Goal: Transaction & Acquisition: Purchase product/service

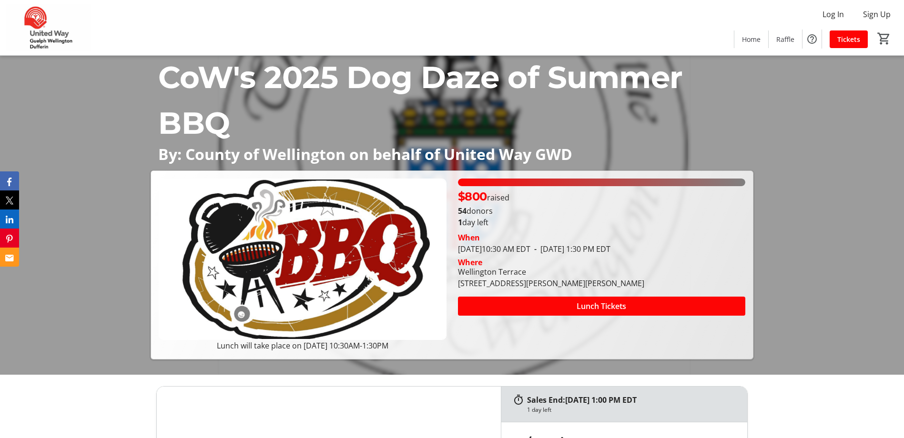
scroll to position [48, 0]
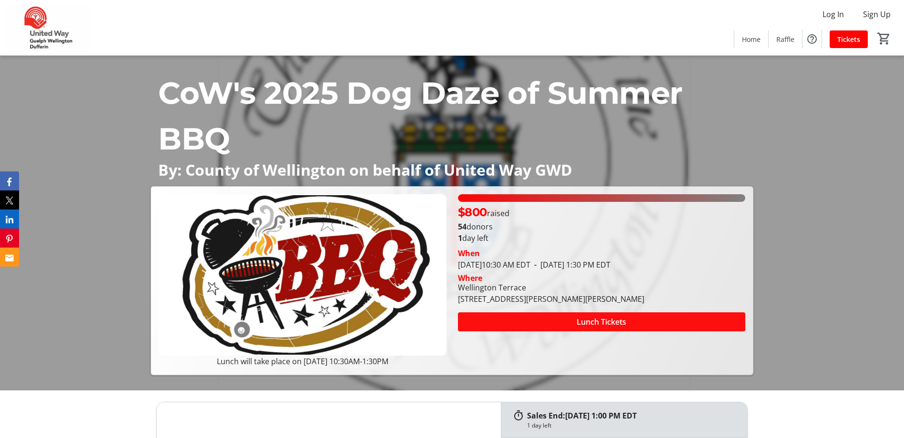
click at [590, 326] on span "Lunch Tickets" at bounding box center [602, 321] width 50 height 11
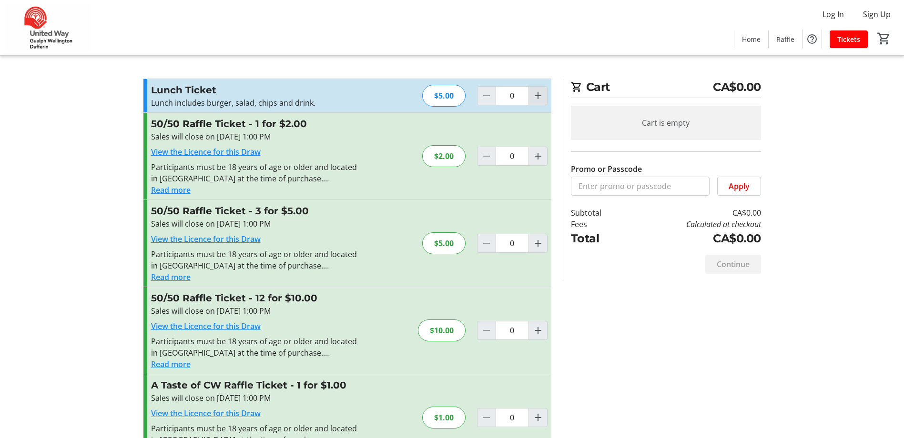
click at [542, 95] on mat-icon "Increment by one" at bounding box center [537, 95] width 11 height 11
type input "1"
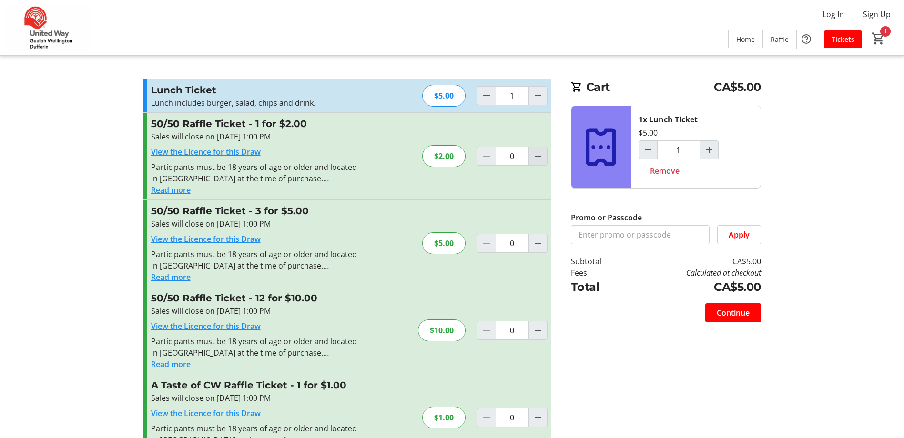
click at [537, 156] on mat-icon "Increment by one" at bounding box center [537, 156] width 11 height 11
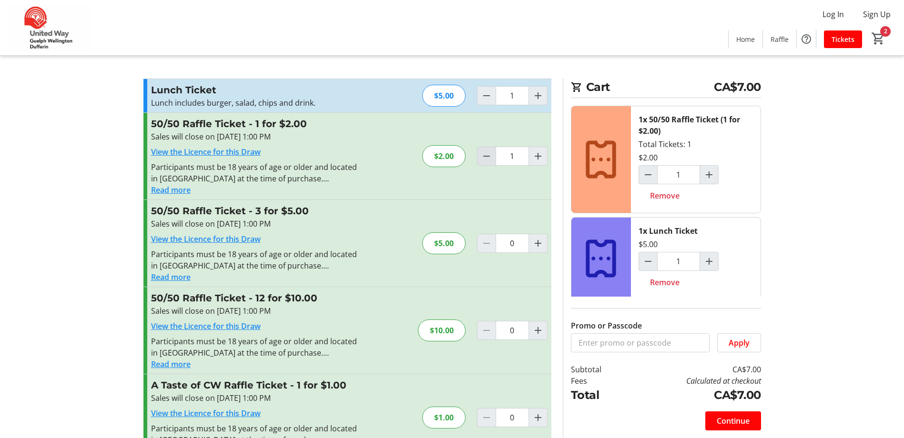
click at [486, 160] on mat-icon "Decrement by one" at bounding box center [486, 156] width 11 height 11
type input "0"
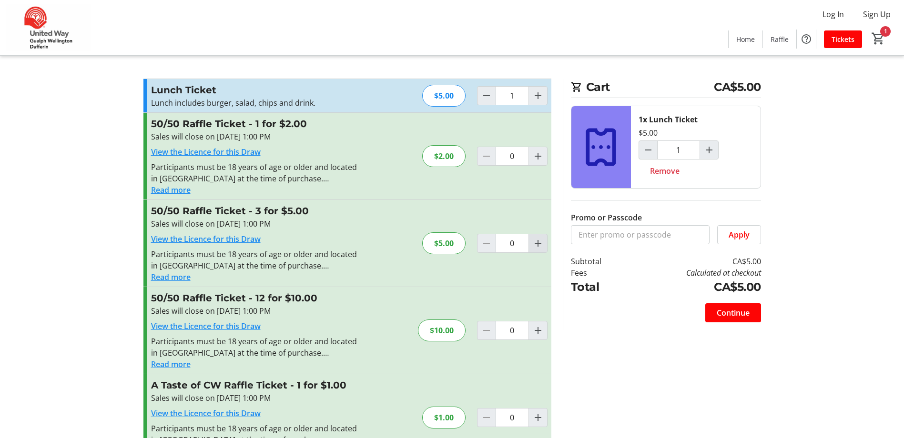
click at [538, 244] on mat-icon "Increment by one" at bounding box center [537, 243] width 11 height 11
type input "1"
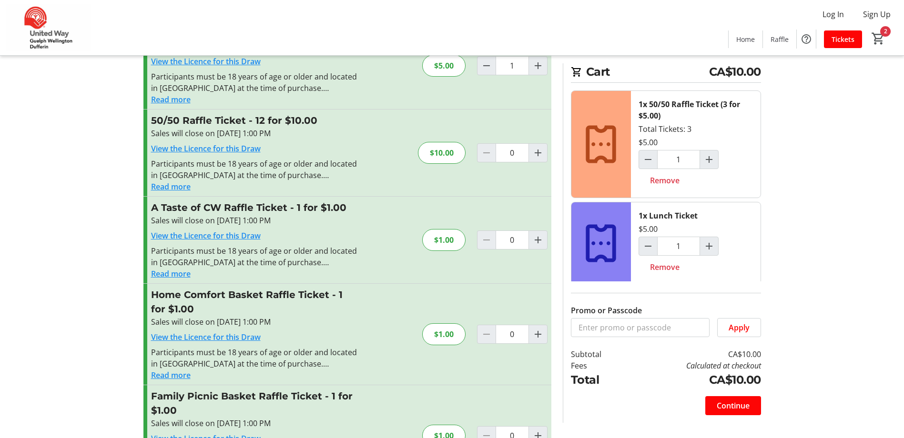
scroll to position [191, 0]
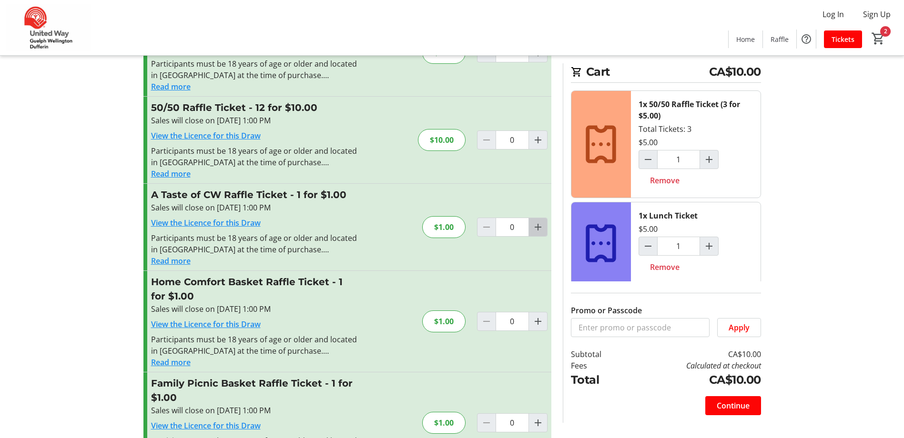
click at [540, 227] on mat-icon "Increment by one" at bounding box center [537, 227] width 11 height 11
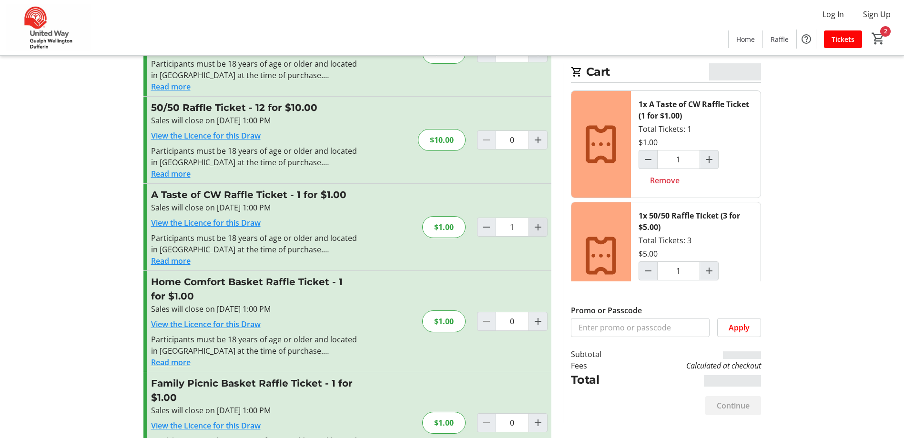
click at [540, 227] on mat-icon "Increment by one" at bounding box center [537, 227] width 11 height 11
type input "2"
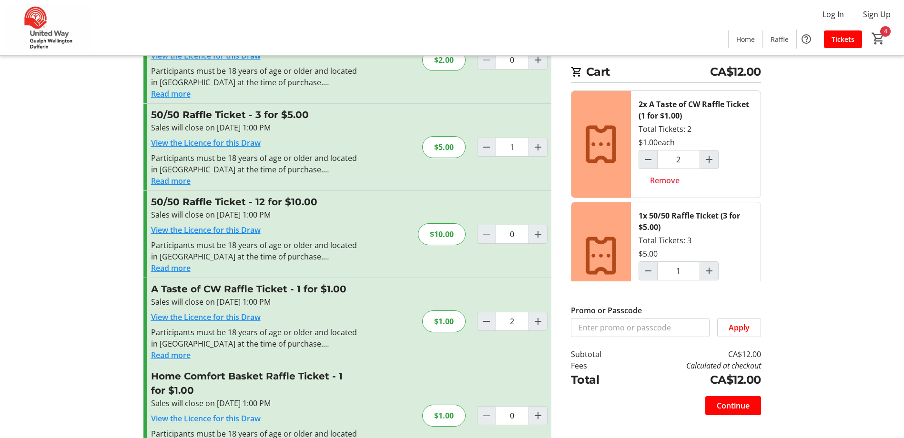
scroll to position [94, 0]
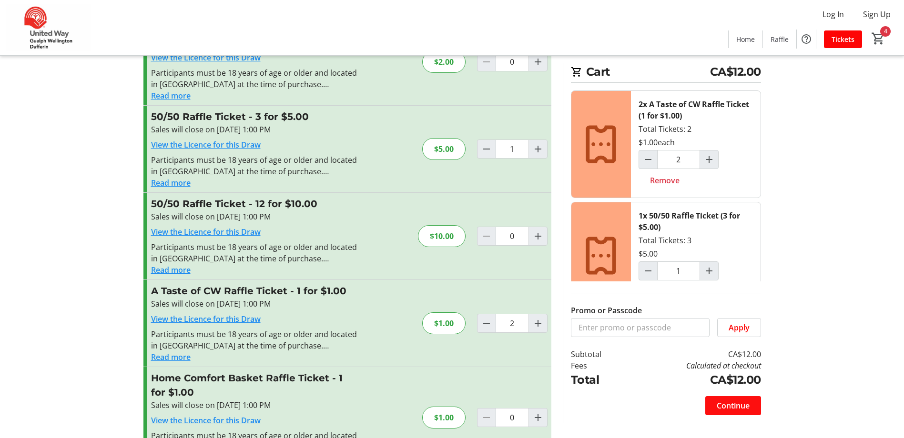
click at [740, 403] on span "Continue" at bounding box center [733, 405] width 33 height 11
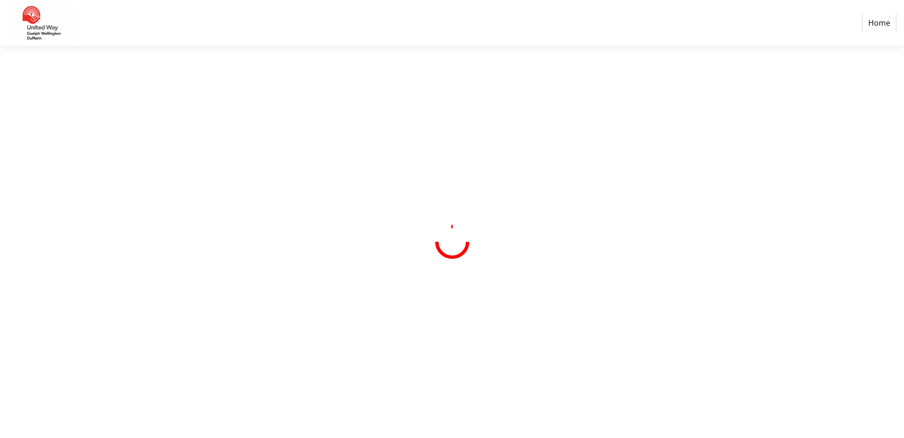
select select "CA"
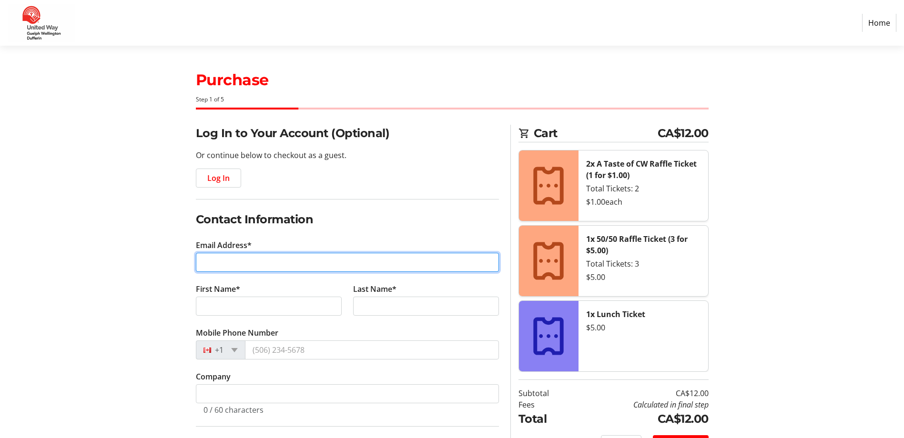
click at [211, 264] on input "Email Address*" at bounding box center [347, 262] width 303 height 19
type input "[EMAIL_ADDRESS][DOMAIN_NAME]"
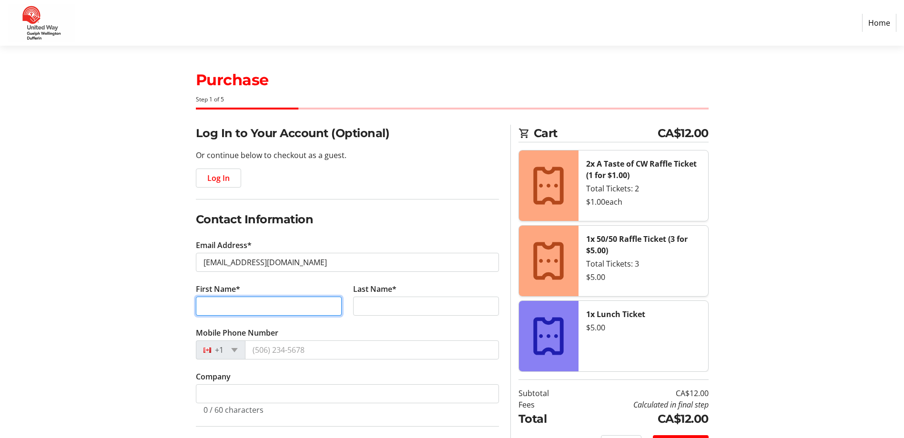
type input "[PERSON_NAME]"
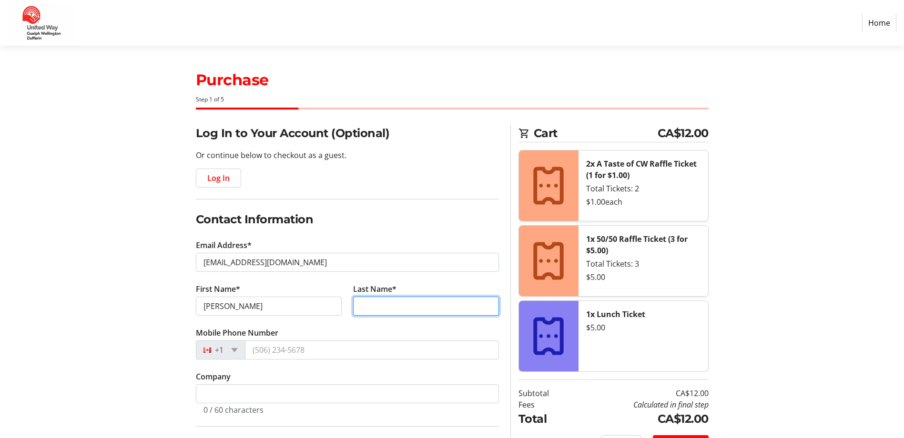
type input "Cremasco"
type input "N0B 1S0"
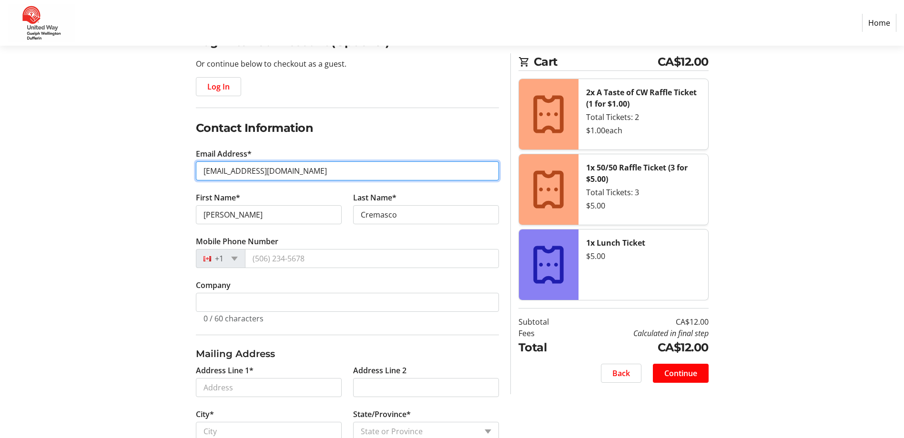
scroll to position [95, 0]
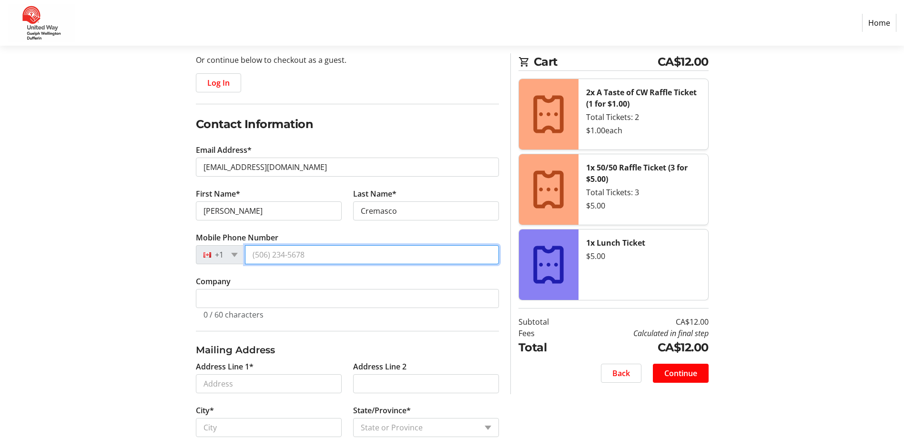
click at [316, 254] on input "Mobile Phone Number" at bounding box center [372, 254] width 254 height 19
click at [310, 257] on input "Mobile Phone Number" at bounding box center [372, 254] width 254 height 19
click at [77, 253] on section "Purchase Step 1 of 5 Cart CA$12.00 2x A Taste of CW Raffle Ticket (1 for $1.00)…" at bounding box center [452, 279] width 904 height 659
click at [313, 255] on input "Mobile Phone Number" at bounding box center [372, 254] width 254 height 19
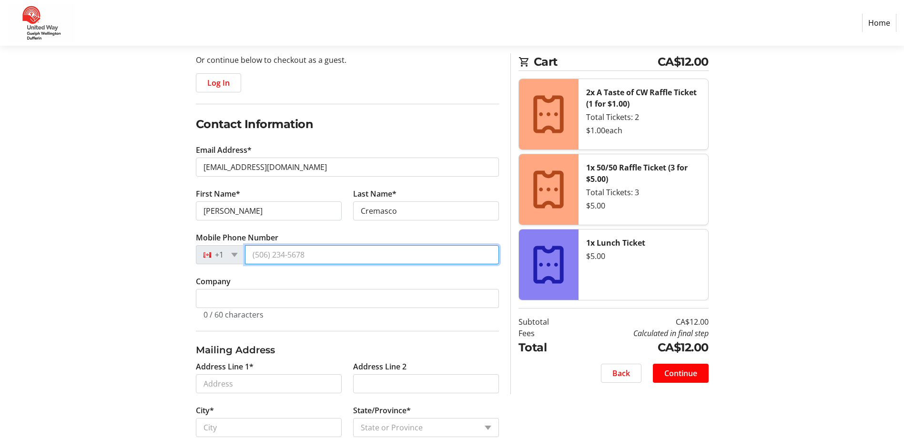
click at [313, 255] on input "Mobile Phone Number" at bounding box center [372, 254] width 254 height 19
drag, startPoint x: 313, startPoint y: 255, endPoint x: 227, endPoint y: 258, distance: 85.9
click at [227, 258] on div "+1" at bounding box center [347, 254] width 303 height 19
drag, startPoint x: 252, startPoint y: 255, endPoint x: 333, endPoint y: 265, distance: 81.5
click at [333, 265] on tr-form-field "Mobile Phone Number +1" at bounding box center [347, 254] width 303 height 44
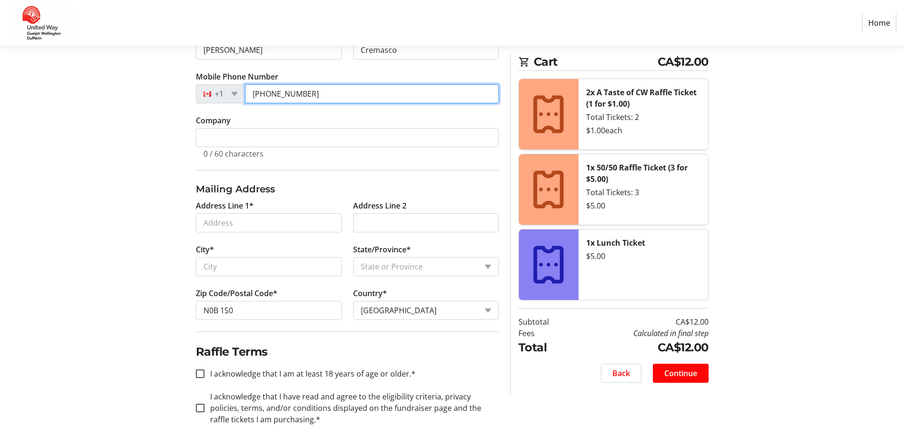
scroll to position [266, 0]
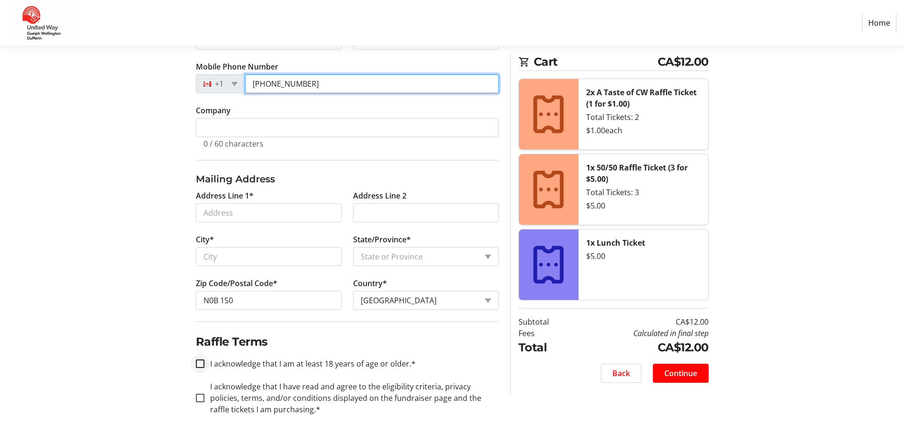
type input "[PHONE_NUMBER]"
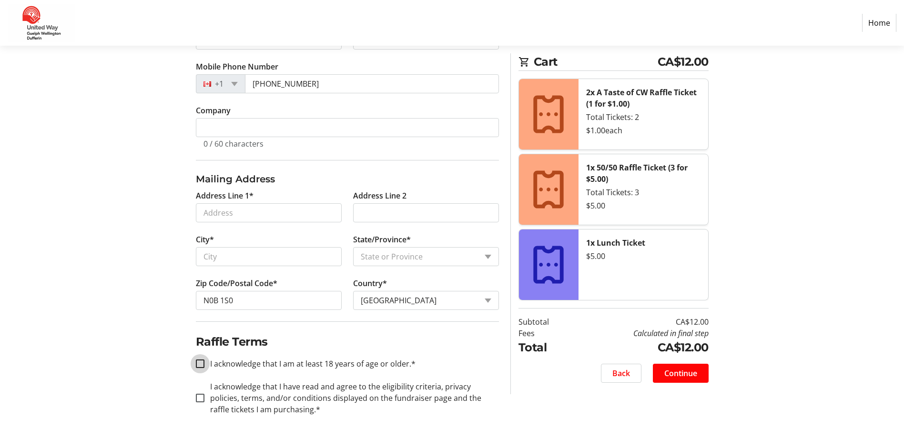
click at [201, 363] on input "I acknowledge that I am at least 18 years of age or older.*" at bounding box center [200, 364] width 9 height 9
checkbox input "true"
click at [203, 400] on input "I acknowledge that I have read and agree to the eligibility criteria, privacy p…" at bounding box center [200, 398] width 9 height 9
checkbox input "true"
click at [686, 377] on span "Continue" at bounding box center [680, 373] width 33 height 11
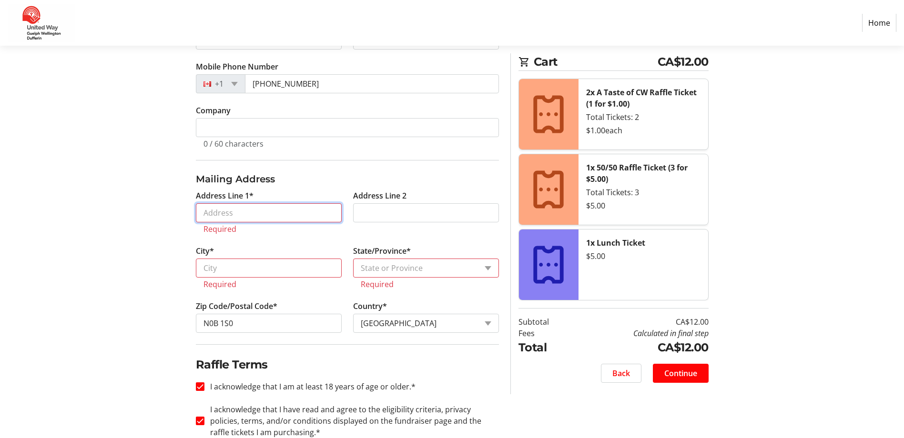
click at [230, 214] on input "Address Line 1*" at bounding box center [269, 213] width 146 height 19
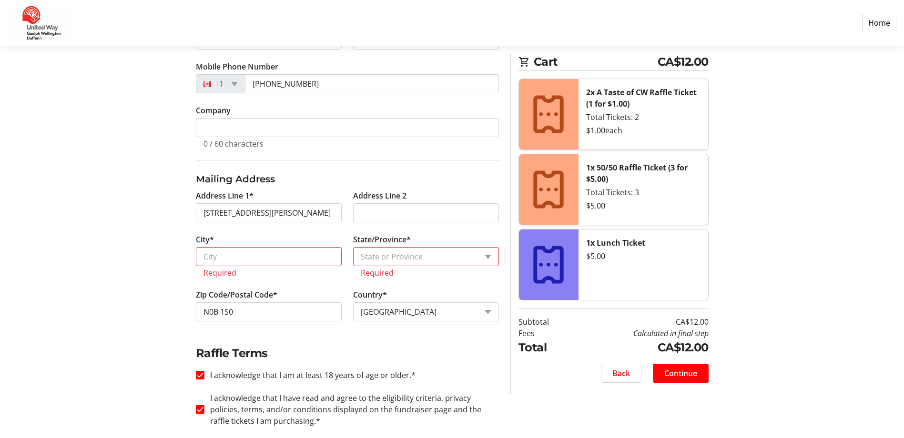
type input "[STREET_ADDRESS][PERSON_NAME]"
type input "Elora"
select select "ON"
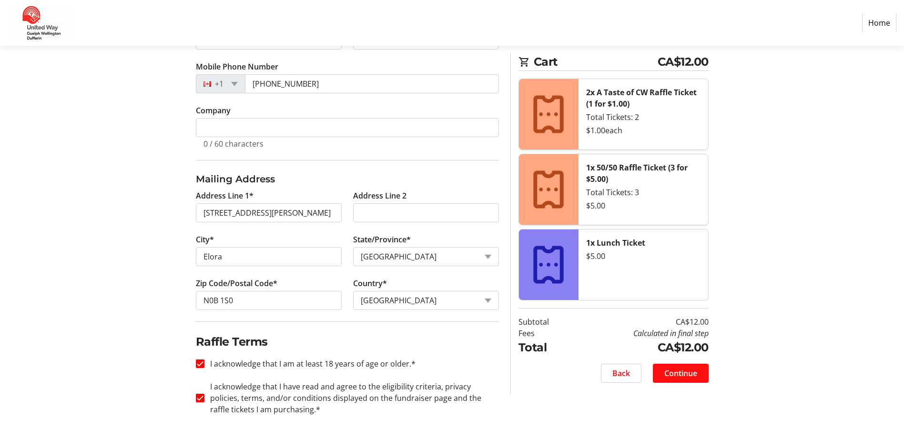
click at [679, 374] on span "Continue" at bounding box center [680, 373] width 33 height 11
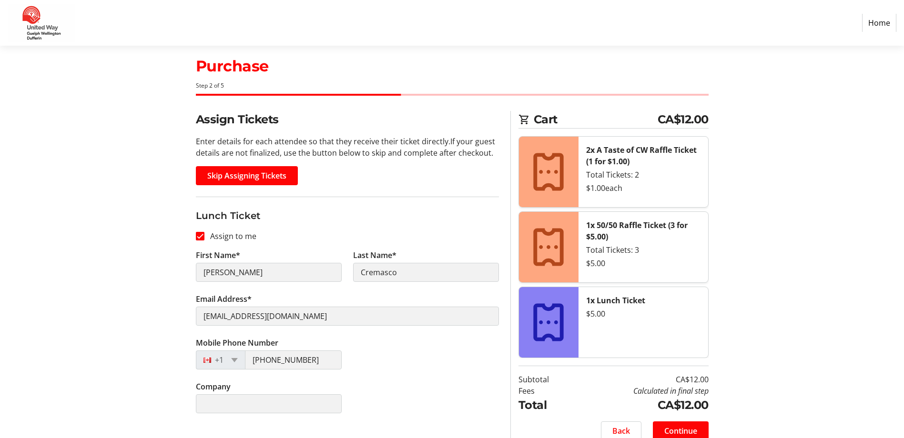
scroll to position [28, 0]
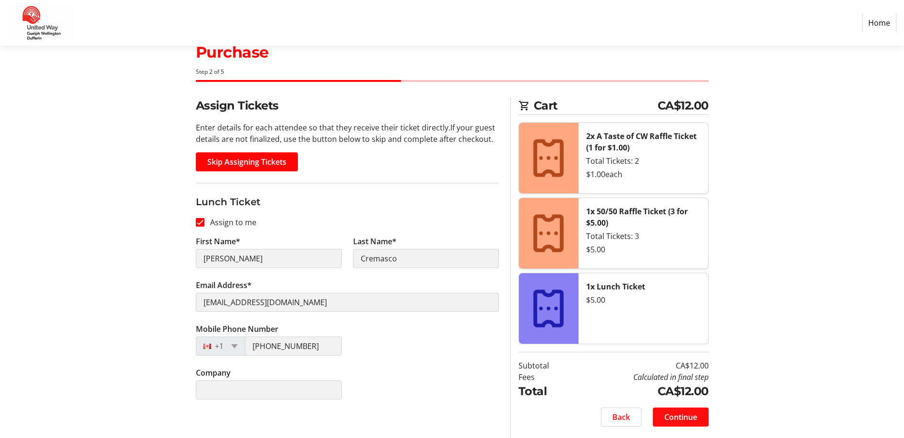
click at [676, 418] on span "Continue" at bounding box center [680, 417] width 33 height 11
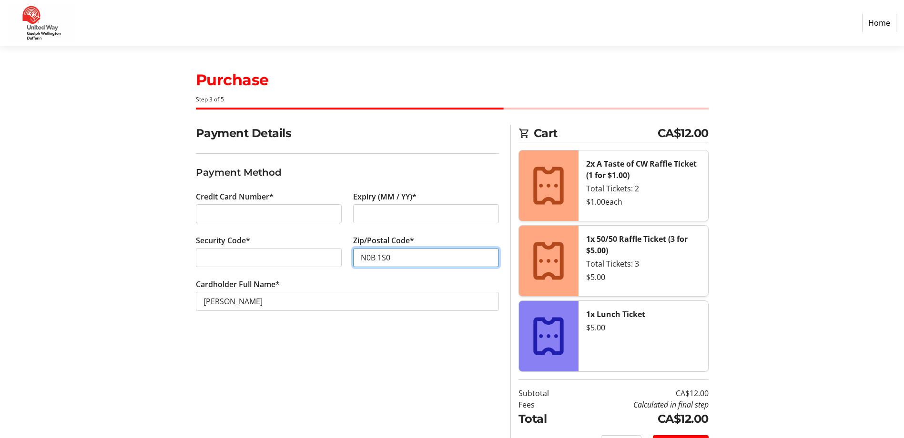
type input "N0B 1S0"
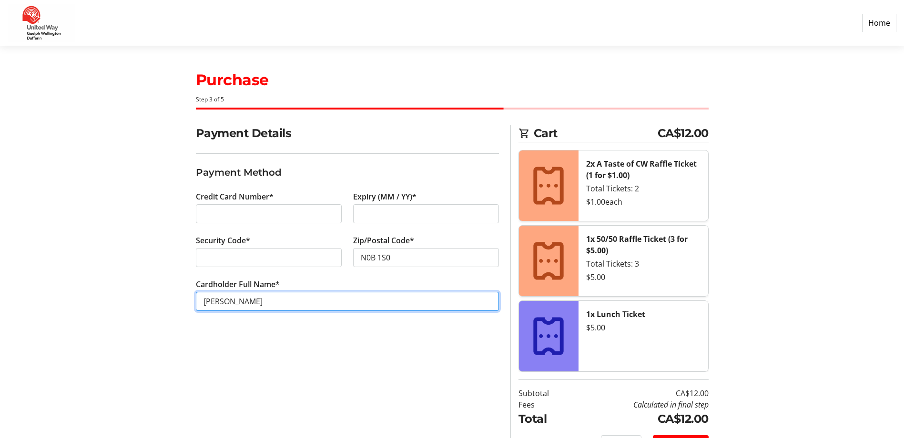
click at [227, 303] on input "[PERSON_NAME]" at bounding box center [347, 301] width 303 height 19
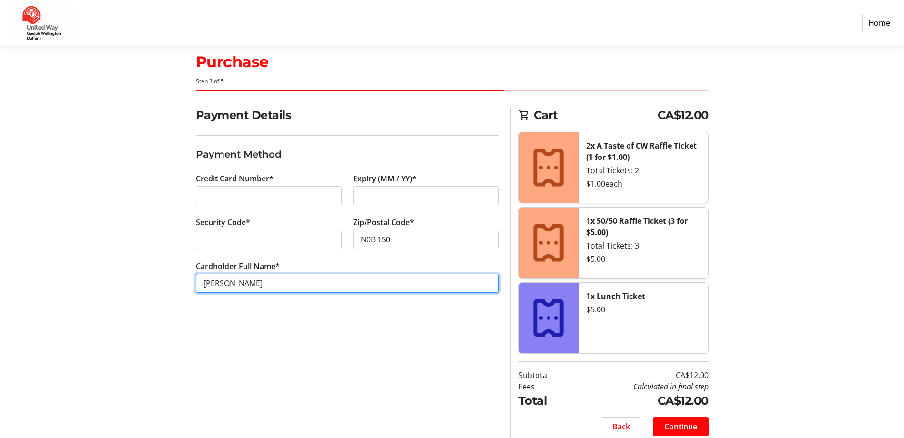
scroll to position [28, 0]
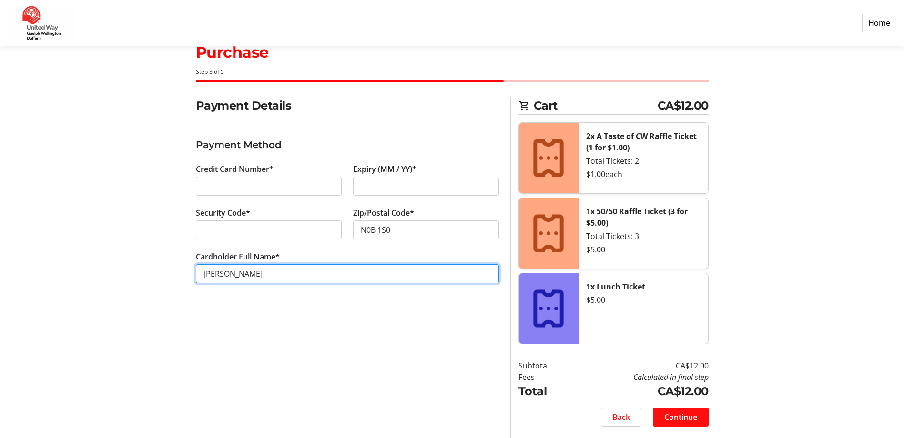
type input "[PERSON_NAME]"
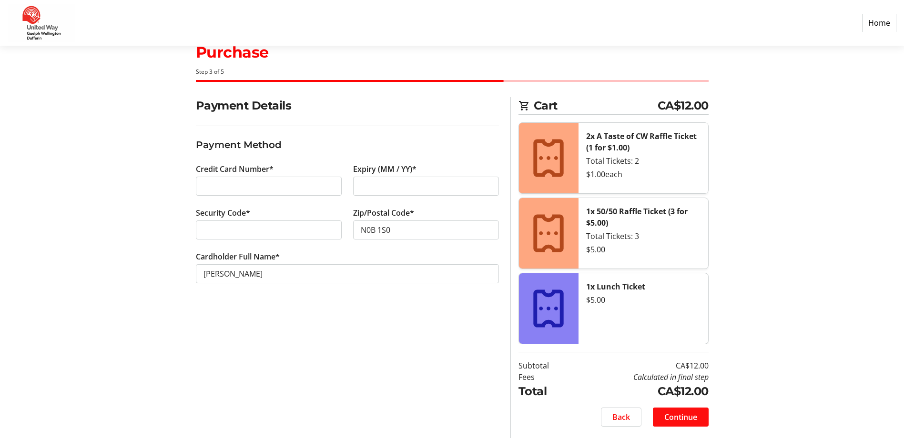
click at [682, 416] on span "Continue" at bounding box center [680, 417] width 33 height 11
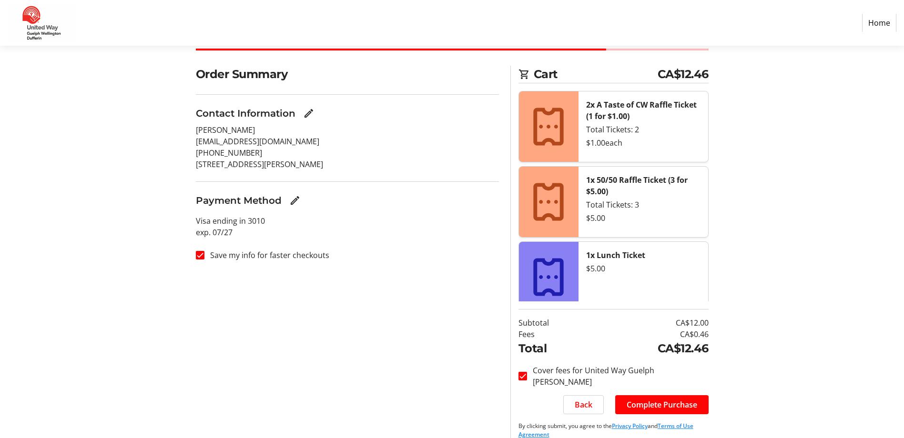
scroll to position [71, 0]
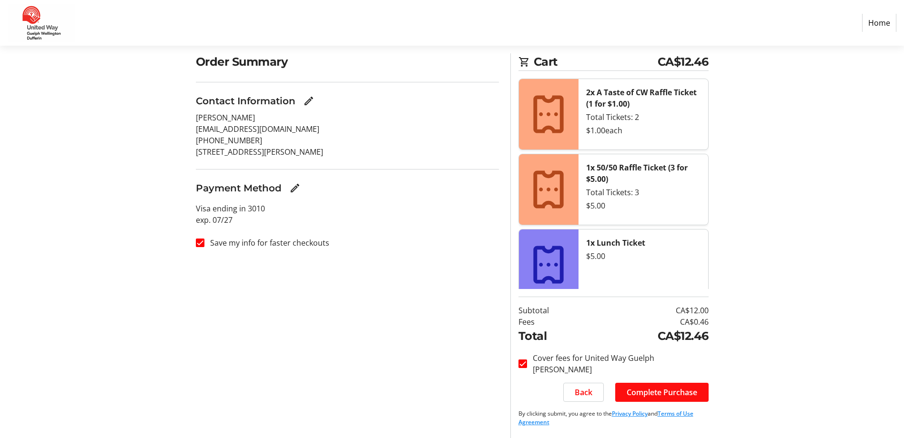
click at [655, 395] on span "Complete Purchase" at bounding box center [662, 392] width 71 height 11
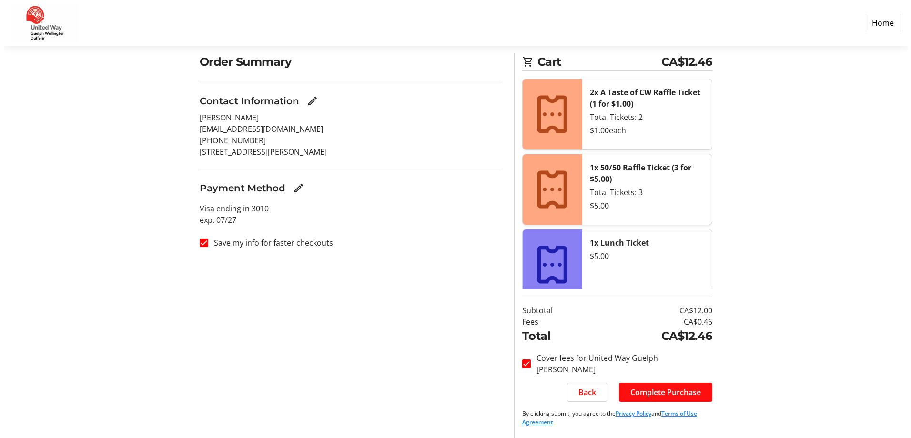
scroll to position [0, 0]
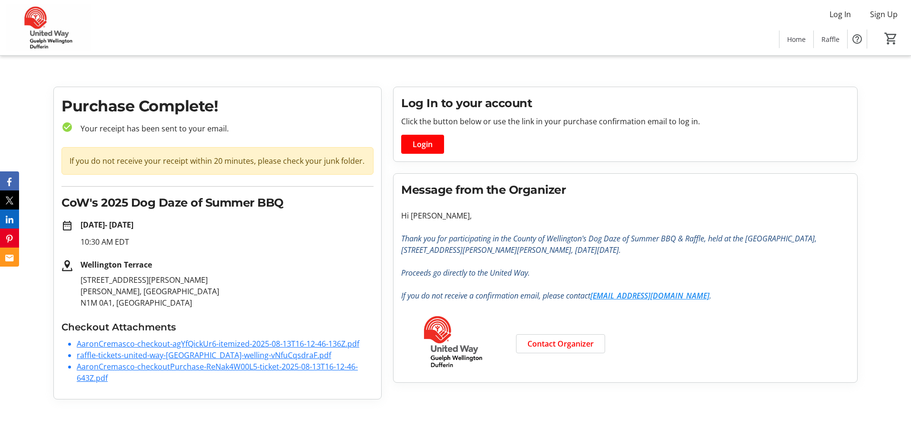
click at [161, 347] on link "AaronCremasco-checkout-agYfQickUr6-itemized-2025-08-13T16-12-46-136Z.pdf" at bounding box center [218, 344] width 283 height 10
click at [158, 347] on link "AaronCremasco-checkout-agYfQickUr6-itemized-2025-08-13T16-12-46-136Z.pdf" at bounding box center [218, 344] width 283 height 10
click at [84, 357] on link "raffle-tickets-united-way-[GEOGRAPHIC_DATA]-welling-vNfuCqsdraF.pdf" at bounding box center [204, 355] width 255 height 10
click at [116, 365] on link "AaronCremasco-checkoutPurchase-ReNak4W00L5-ticket-2025-08-13T16-12-46-643Z.pdf" at bounding box center [217, 373] width 281 height 22
